Goal: Check status: Check status

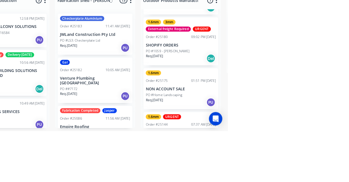
scroll to position [170, 0]
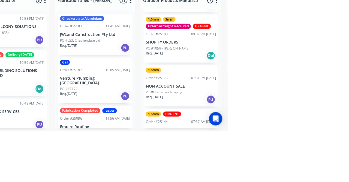
click at [300, 180] on p "NON ACCOUNT SALE" at bounding box center [303, 180] width 69 height 5
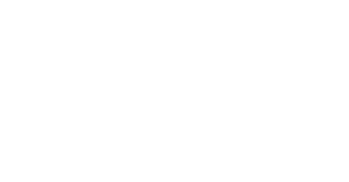
scroll to position [0, 0]
click at [321, 134] on div "1.6mm URGENT" at bounding box center [301, 134] width 39 height 5
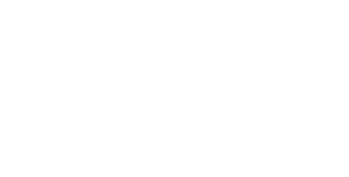
type input "Cut"
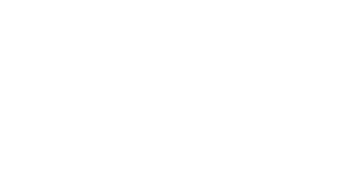
click at [349, 129] on div "Order details Collaborate Checklists 0/0 Tracking Linked Orders Timeline Profit…" at bounding box center [174, 88] width 349 height 177
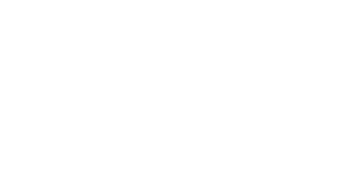
scroll to position [157, 0]
click at [59, 49] on div "Collaborate" at bounding box center [49, 47] width 22 height 5
click at [129, 91] on div "Loading PDF…" at bounding box center [115, 109] width 27 height 36
click at [72, 32] on button "Order details" at bounding box center [46, 34] width 52 height 14
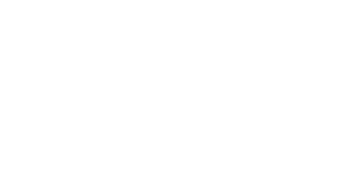
click at [261, 28] on button "Close" at bounding box center [251, 30] width 20 height 9
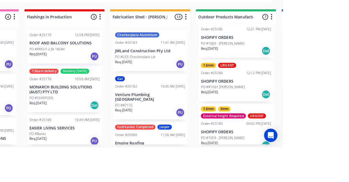
scroll to position [97, 0]
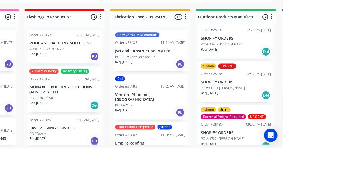
click at [310, 133] on div "Req. 10/10/25 Del" at bounding box center [303, 130] width 69 height 9
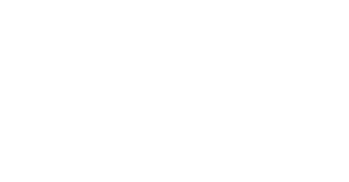
click at [329, 37] on div "Order #25184 - SHOPIFY ORDERS Close Options Edit Order" at bounding box center [205, 30] width 249 height 17
click at [261, 27] on button "Close" at bounding box center [251, 30] width 20 height 9
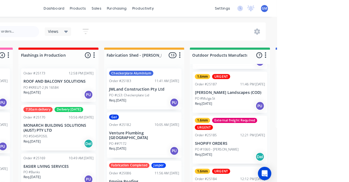
scroll to position [32, 0]
click at [311, 139] on p "SHOPIFY ORDERS" at bounding box center [303, 140] width 69 height 5
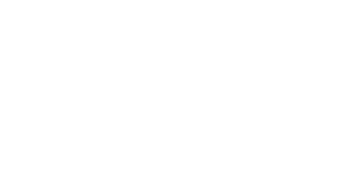
scroll to position [0, 0]
click at [261, 34] on button "Close" at bounding box center [251, 30] width 20 height 9
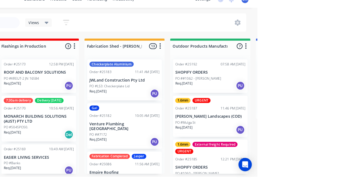
click at [312, 132] on div "Req. 10/10/25 PU" at bounding box center [303, 135] width 69 height 9
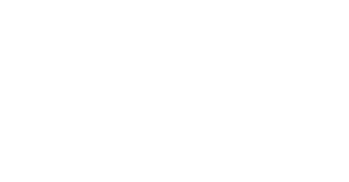
click at [261, 32] on button "Close" at bounding box center [251, 30] width 20 height 9
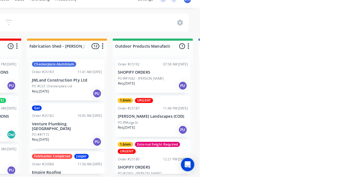
click at [306, 90] on div "Req. 13/10/25 PU" at bounding box center [303, 92] width 69 height 9
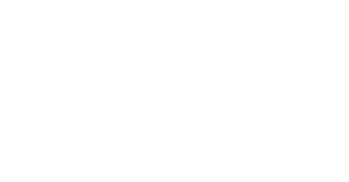
click at [261, 34] on button "Close" at bounding box center [251, 30] width 20 height 9
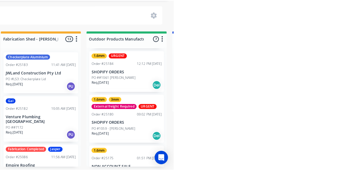
scroll to position [131, 0]
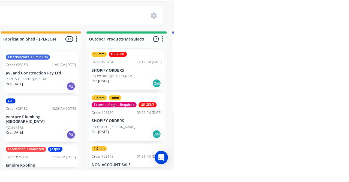
click at [280, 138] on p "PO #1059 - Paul Lechner" at bounding box center [290, 139] width 43 height 5
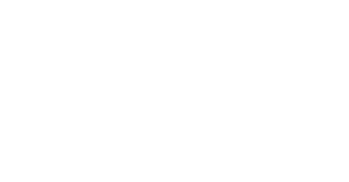
scroll to position [0, 0]
click at [75, 53] on button "Collaborate" at bounding box center [49, 48] width 52 height 14
